Goal: Communication & Community: Answer question/provide support

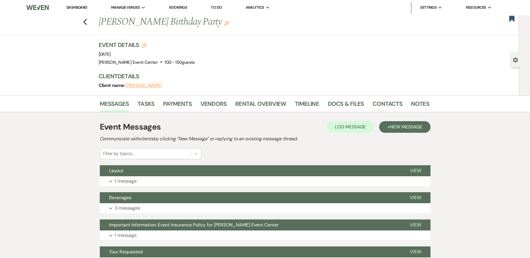
click at [84, 20] on div "Previous Patrice Bennett's Birthday Party Edit Bookmark" at bounding box center [258, 25] width 523 height 20
click at [87, 20] on icon "Previous" at bounding box center [85, 22] width 4 height 7
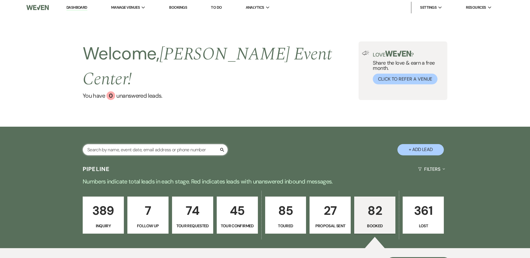
click at [132, 144] on input "text" at bounding box center [155, 149] width 145 height 11
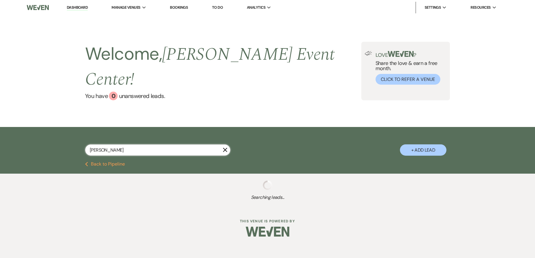
type input "[PERSON_NAME]"
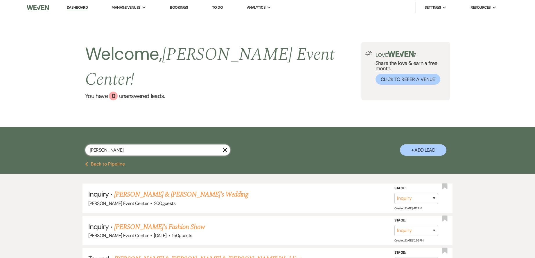
click at [155, 145] on input "[PERSON_NAME]" at bounding box center [157, 150] width 145 height 11
click at [153, 145] on input "[PERSON_NAME]" at bounding box center [157, 150] width 145 height 11
click at [131, 145] on input "[PERSON_NAME]" at bounding box center [157, 150] width 145 height 11
click at [98, 145] on input "[PERSON_NAME]" at bounding box center [157, 150] width 145 height 11
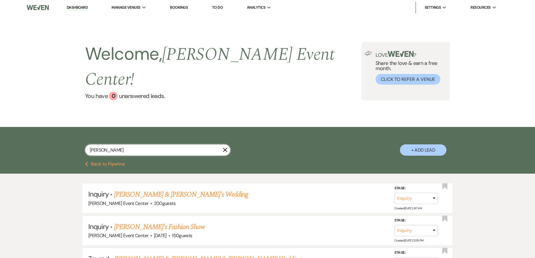
click at [98, 145] on input "[PERSON_NAME]" at bounding box center [157, 150] width 145 height 11
click at [113, 145] on input "[PERSON_NAME]" at bounding box center [157, 150] width 145 height 11
click at [223, 148] on icon "X" at bounding box center [225, 150] width 5 height 5
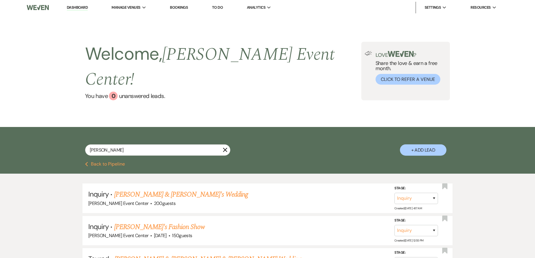
click at [96, 162] on button "Previous Back to Pipeline" at bounding box center [105, 164] width 40 height 5
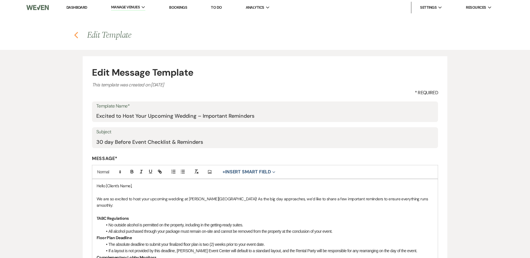
click at [75, 37] on icon "Previous" at bounding box center [76, 35] width 4 height 7
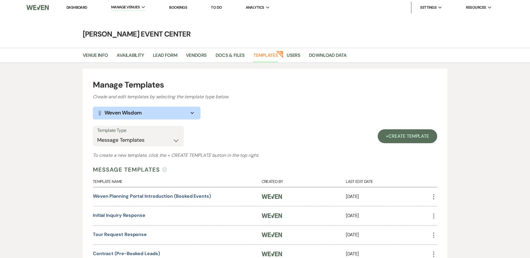
click at [80, 7] on link "Dashboard" at bounding box center [76, 7] width 21 height 5
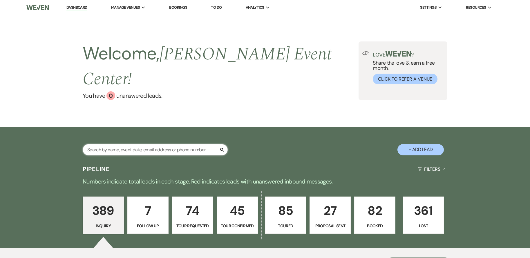
click at [163, 144] on input "text" at bounding box center [155, 149] width 145 height 11
type input "[PERSON_NAME]"
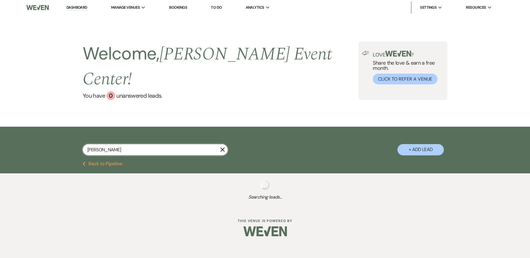
select select "8"
select select "1"
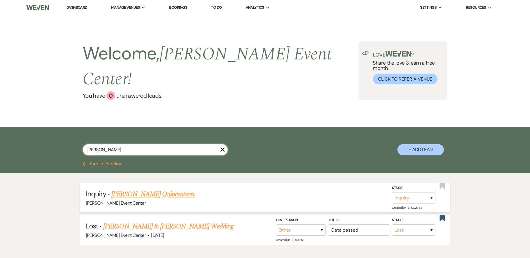
type input "[PERSON_NAME]"
click at [161, 189] on link "[PERSON_NAME] Quinceañera" at bounding box center [152, 194] width 83 height 10
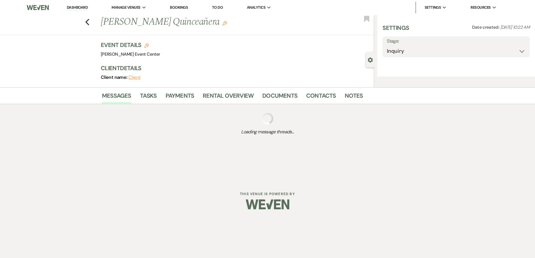
select select "5"
select select "15"
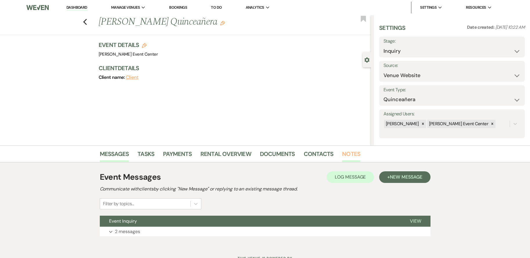
click at [350, 151] on link "Notes" at bounding box center [351, 156] width 18 height 13
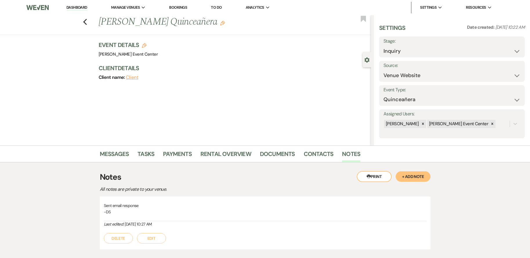
click at [409, 179] on button "+ Add Note" at bounding box center [413, 177] width 35 height 10
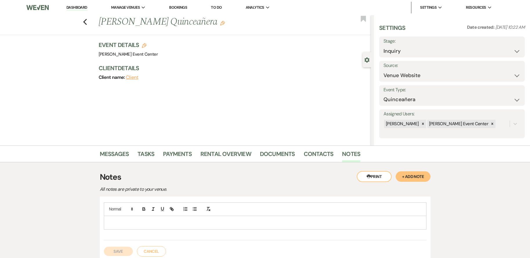
click at [185, 227] on div at bounding box center [265, 222] width 322 height 13
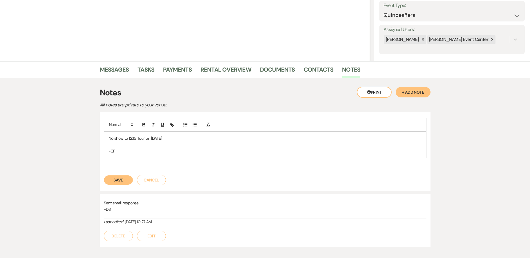
scroll to position [87, 0]
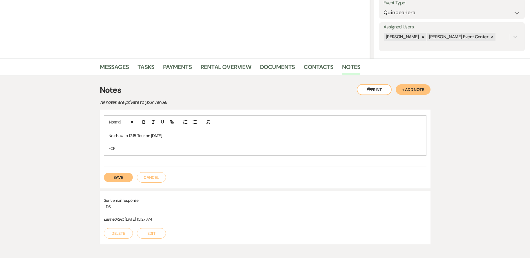
click at [123, 173] on button "Save" at bounding box center [118, 177] width 29 height 9
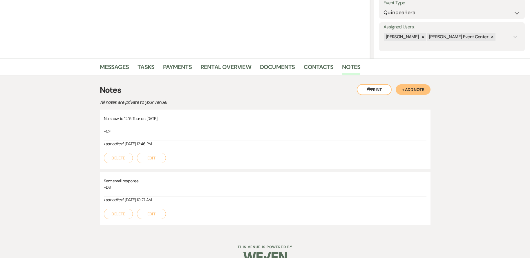
scroll to position [0, 0]
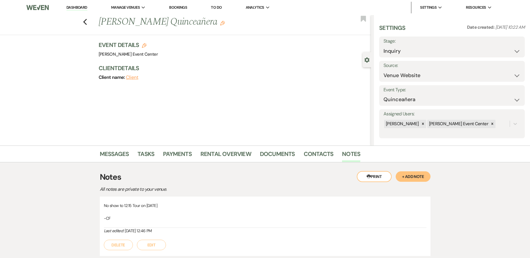
click at [119, 146] on div "Messages Tasks Payments Rental Overview Documents Contacts Notes" at bounding box center [265, 154] width 530 height 17
click at [121, 148] on div "Messages Tasks Payments Rental Overview Documents Contacts Notes" at bounding box center [265, 154] width 530 height 17
click at [120, 152] on link "Messages" at bounding box center [114, 156] width 29 height 13
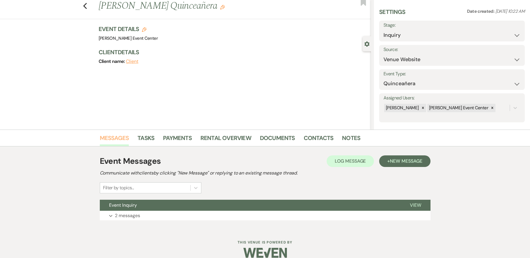
scroll to position [24, 0]
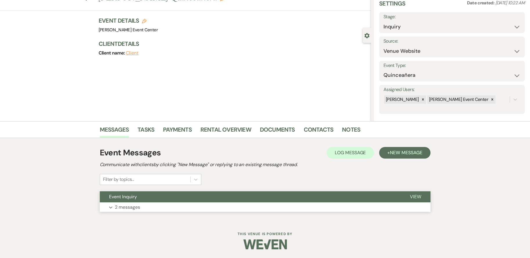
click at [316, 204] on button "Expand 2 messages" at bounding box center [265, 208] width 331 height 10
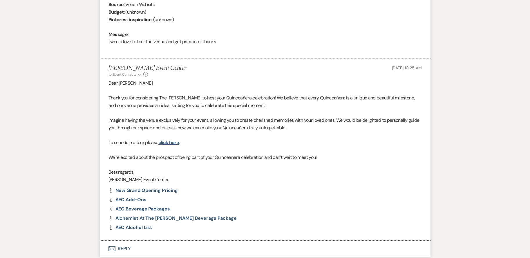
scroll to position [323, 0]
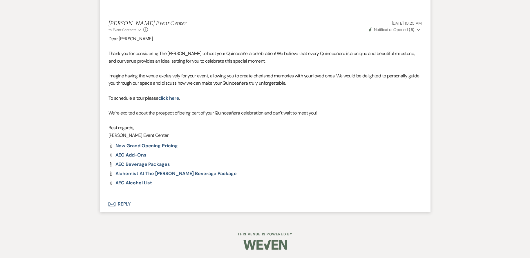
click at [126, 205] on button "Envelope Reply" at bounding box center [265, 204] width 331 height 16
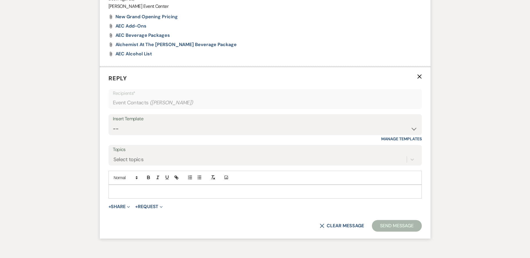
scroll to position [456, 0]
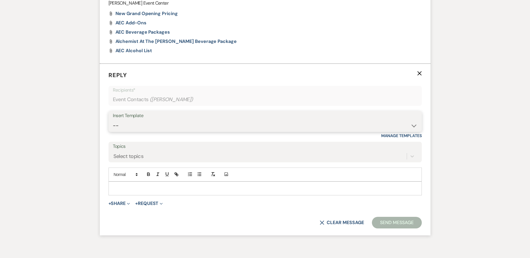
click at [182, 124] on select "-- Weven Planning Portal Introduction (Booked Events) Initial Inquiry Response …" at bounding box center [265, 125] width 305 height 11
select select "5577"
click at [113, 120] on select "-- Weven Planning Portal Introduction (Booked Events) Initial Inquiry Response …" at bounding box center [265, 125] width 305 height 11
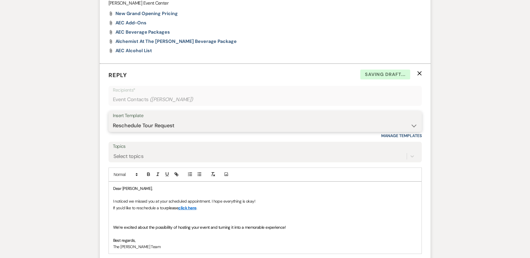
scroll to position [544, 0]
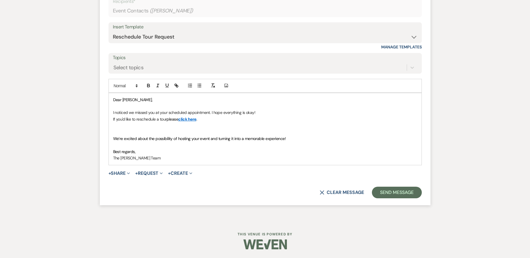
click at [189, 129] on p at bounding box center [265, 126] width 304 height 6
click at [193, 120] on link "click here" at bounding box center [187, 119] width 18 height 5
click at [191, 129] on link "[URL][DOMAIN_NAME]" at bounding box center [173, 131] width 37 height 8
click at [213, 163] on div "Dear [PERSON_NAME], I noticed we missed you at your scheduled appointment. I ho…" at bounding box center [265, 129] width 313 height 72
click at [146, 125] on p "Please be sure to" at bounding box center [265, 126] width 304 height 6
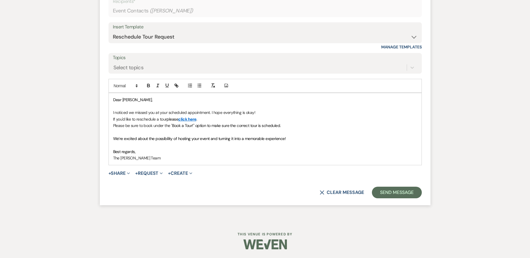
click at [210, 112] on p "I noticed we missed you at your scheduled appointment. I hope everything is oka…" at bounding box center [265, 112] width 304 height 6
click at [287, 115] on p "I noticed we missed you at your scheduled appointment [DATE] at 12:15. I hope e…" at bounding box center [265, 112] width 304 height 6
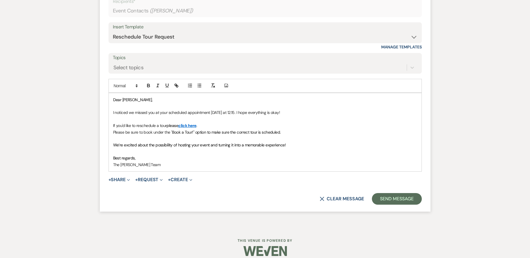
click at [112, 133] on div "Dear [PERSON_NAME], I noticed we missed you at your scheduled appointment [DATE…" at bounding box center [265, 132] width 313 height 78
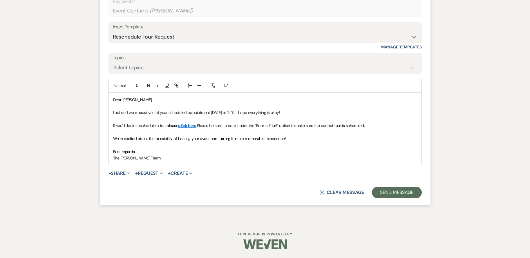
click at [178, 125] on span "please" at bounding box center [173, 125] width 12 height 5
click at [414, 192] on button "Send Message" at bounding box center [397, 193] width 50 height 12
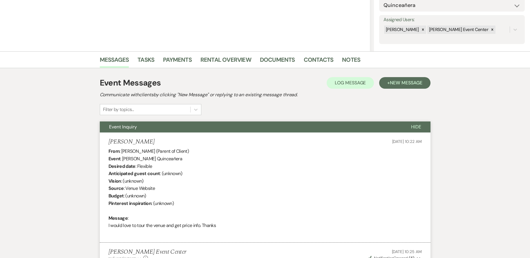
scroll to position [0, 0]
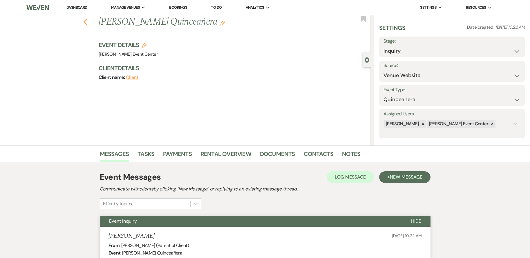
click at [87, 21] on icon "Previous" at bounding box center [85, 22] width 4 height 7
select select "8"
select select "1"
